Goal: Go to known website: Go to known website

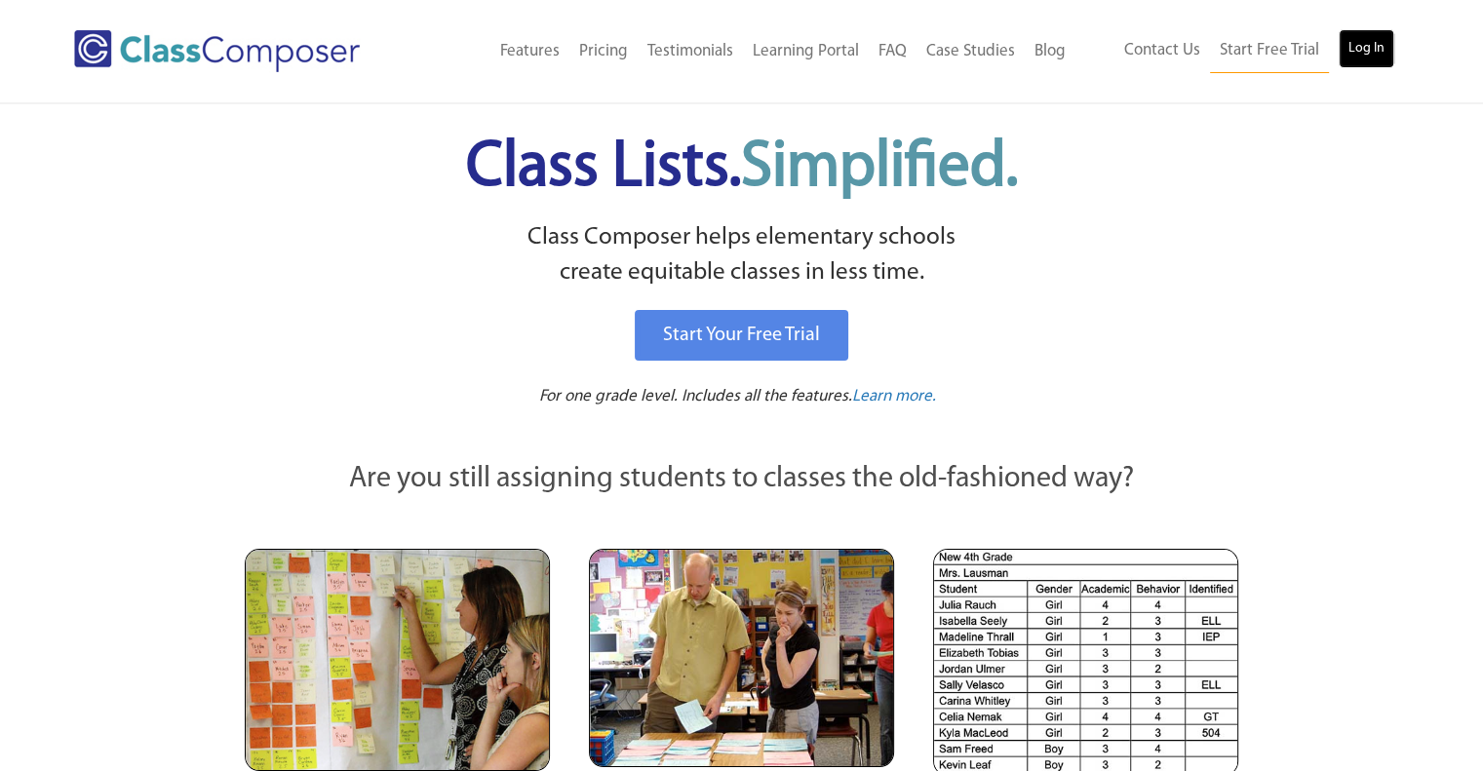
drag, startPoint x: 1347, startPoint y: 43, endPoint x: 1497, endPoint y: 66, distance: 152.0
click at [1347, 43] on link "Log In" at bounding box center [1367, 48] width 56 height 39
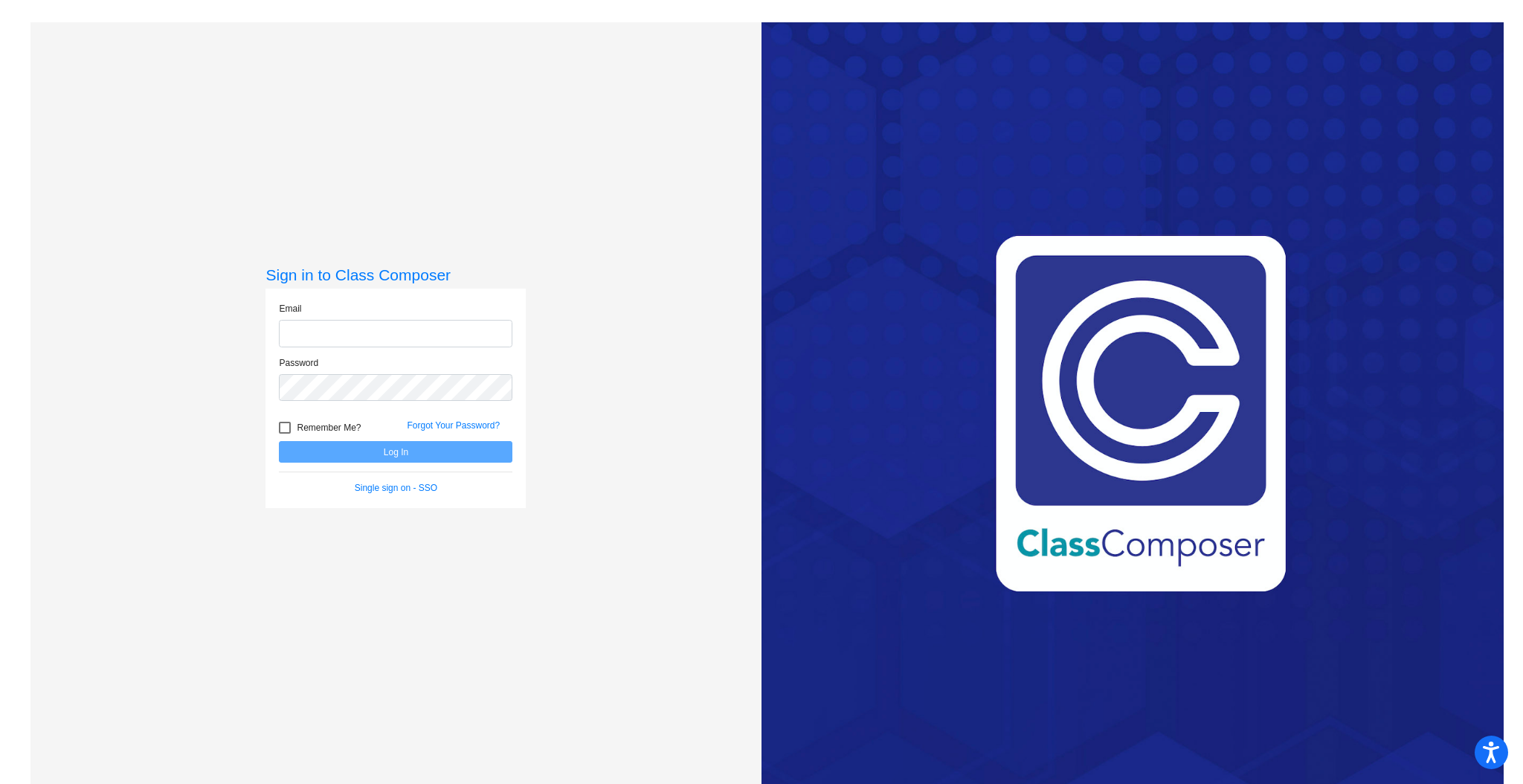
type input "[EMAIL_ADDRESS][DOMAIN_NAME]"
drag, startPoint x: 413, startPoint y: 453, endPoint x: 420, endPoint y: 463, distance: 12.2
click at [413, 452] on button "Log In" at bounding box center [396, 451] width 233 height 21
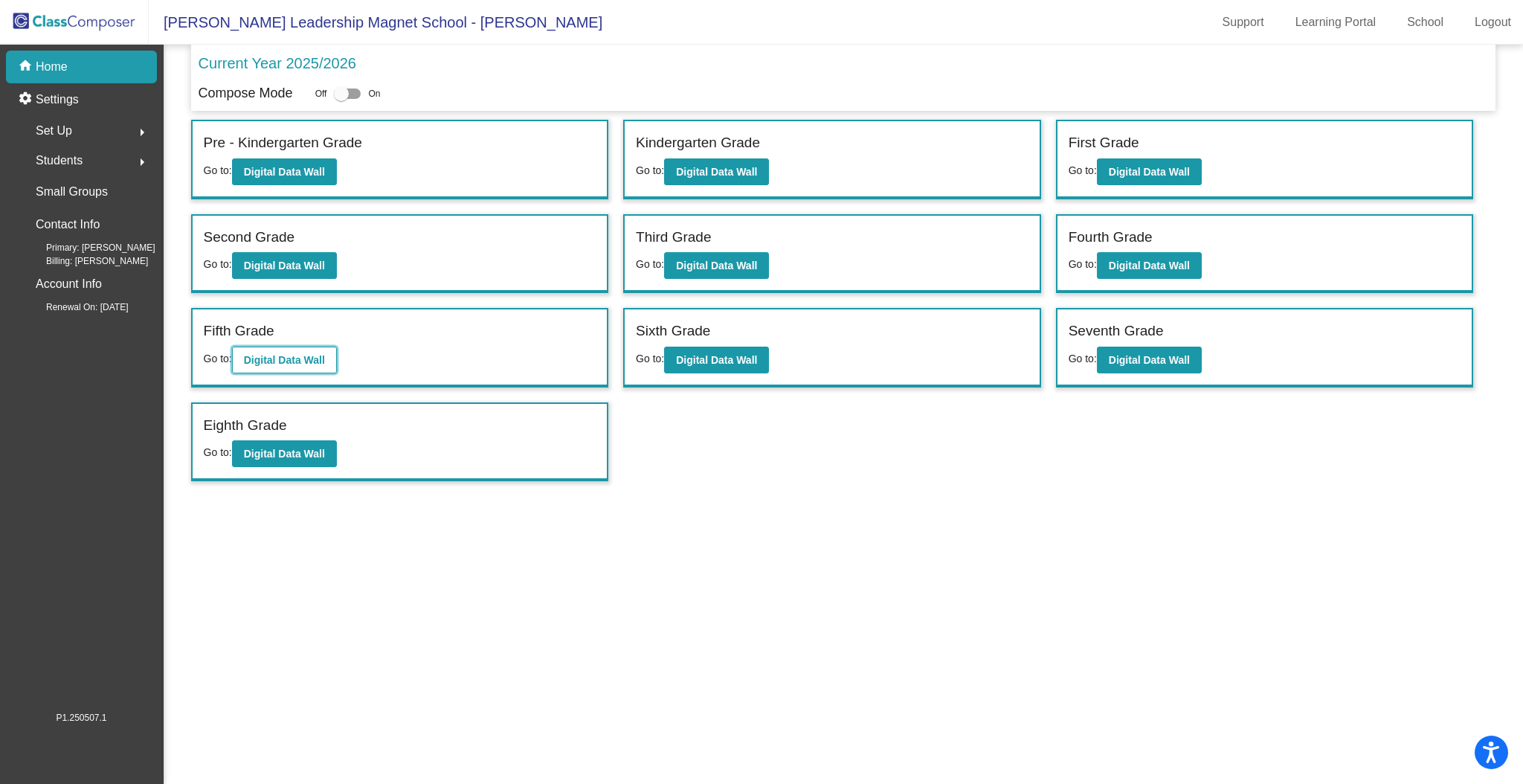
click at [283, 355] on b "Digital Data Wall" at bounding box center [284, 360] width 81 height 12
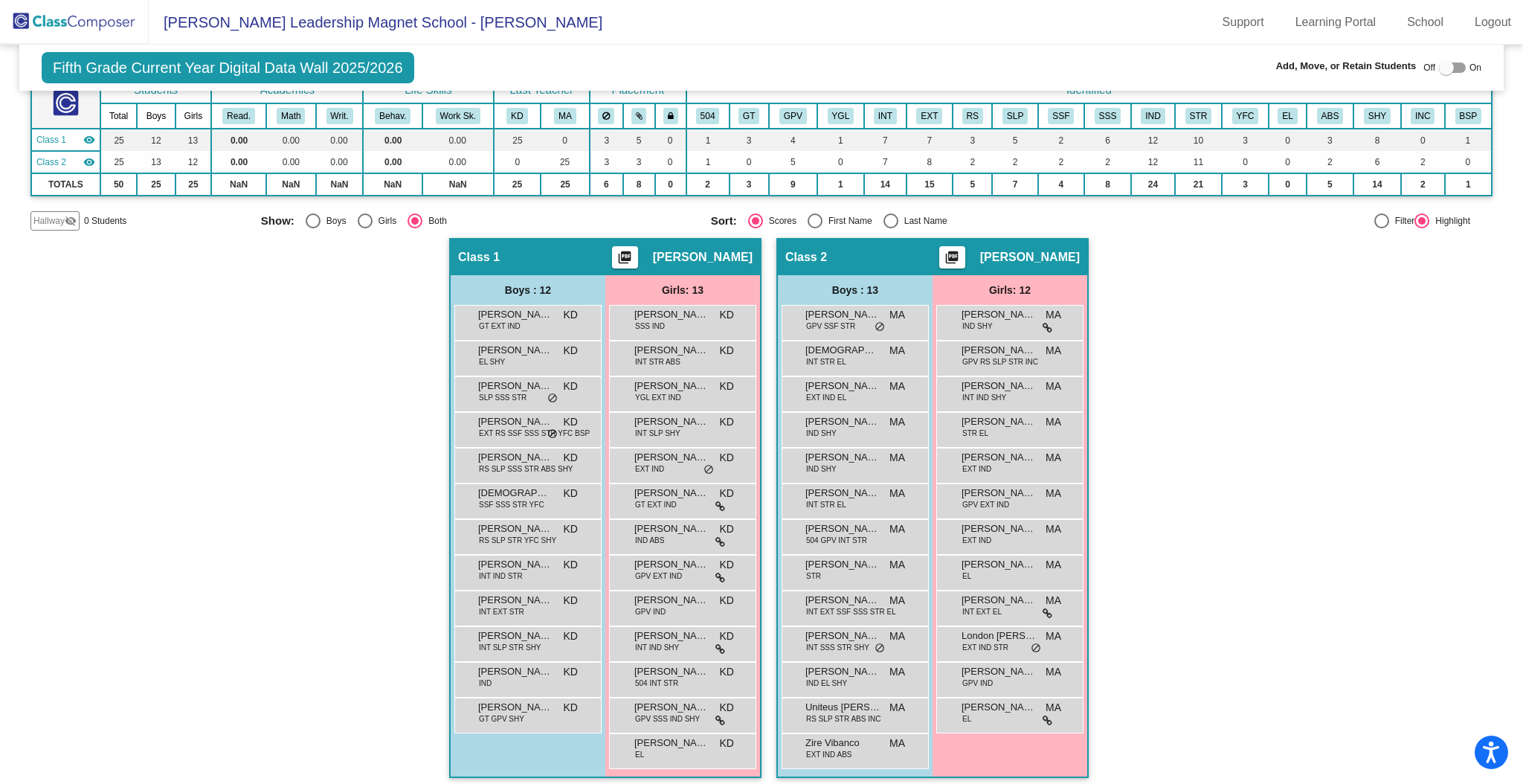
scroll to position [104, 0]
